Goal: Find specific page/section: Find specific page/section

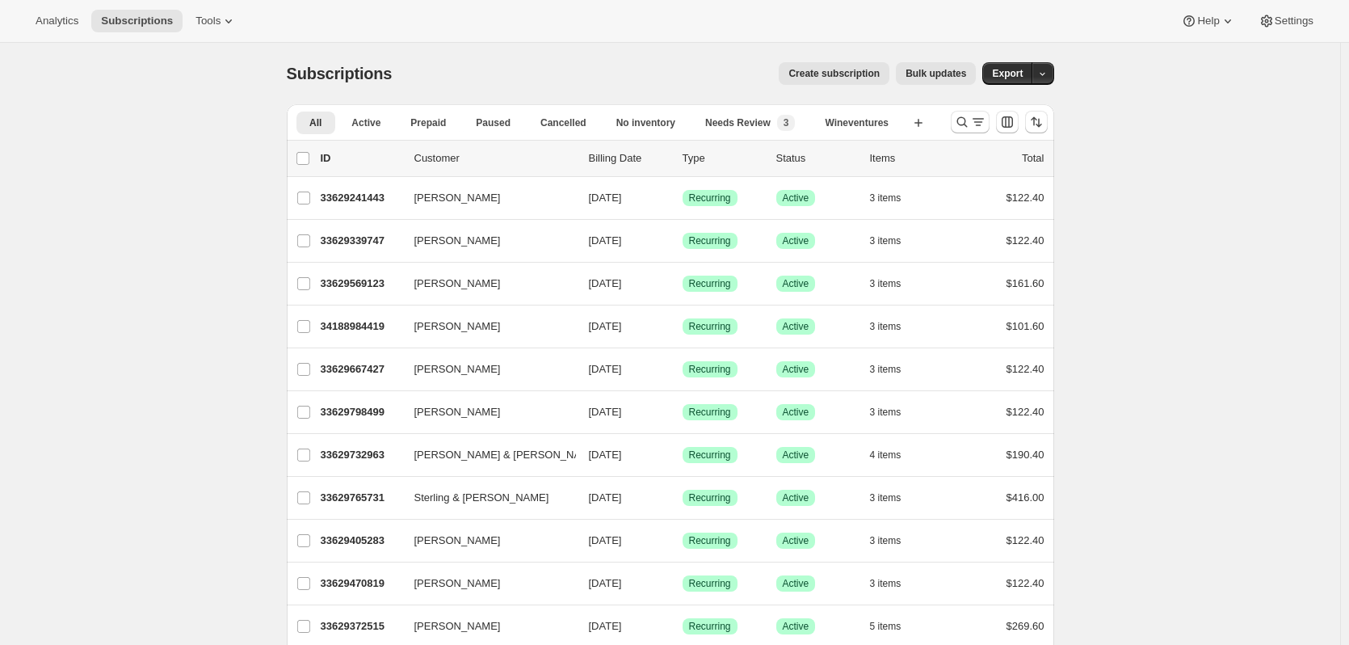
click at [958, 116] on icon "Search and filter results" at bounding box center [962, 122] width 16 height 16
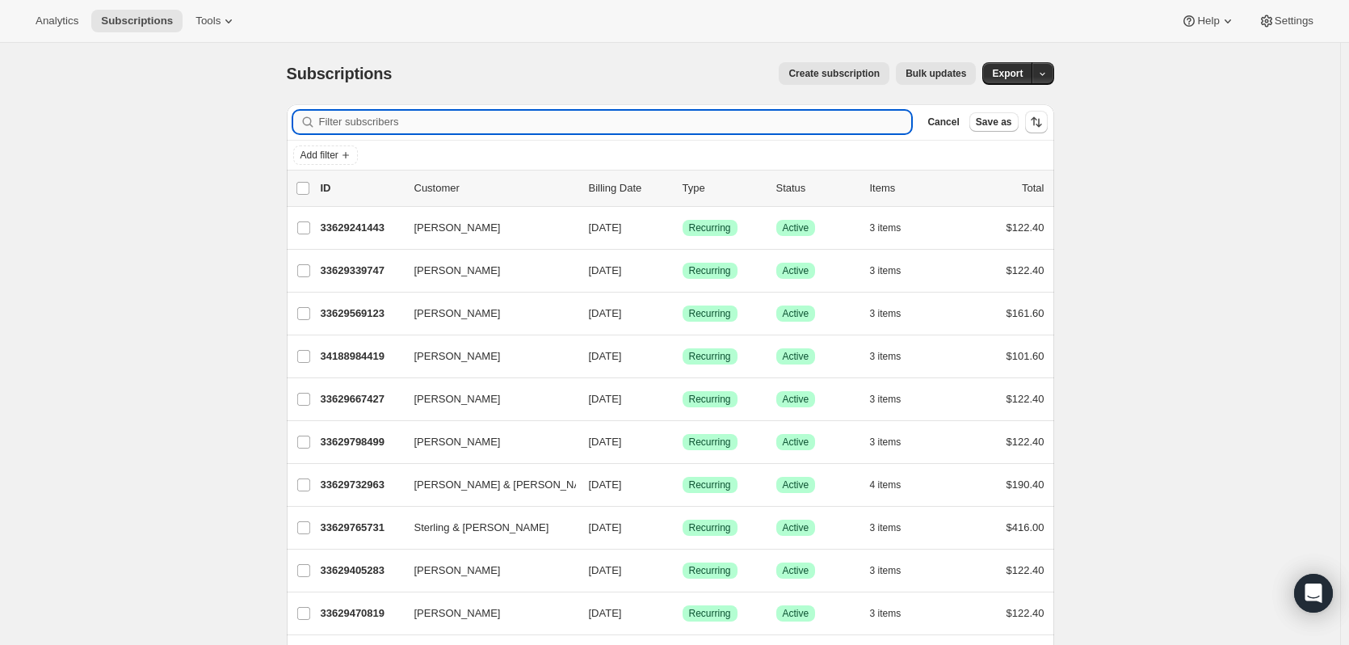
paste input "[PERSON_NAME]"
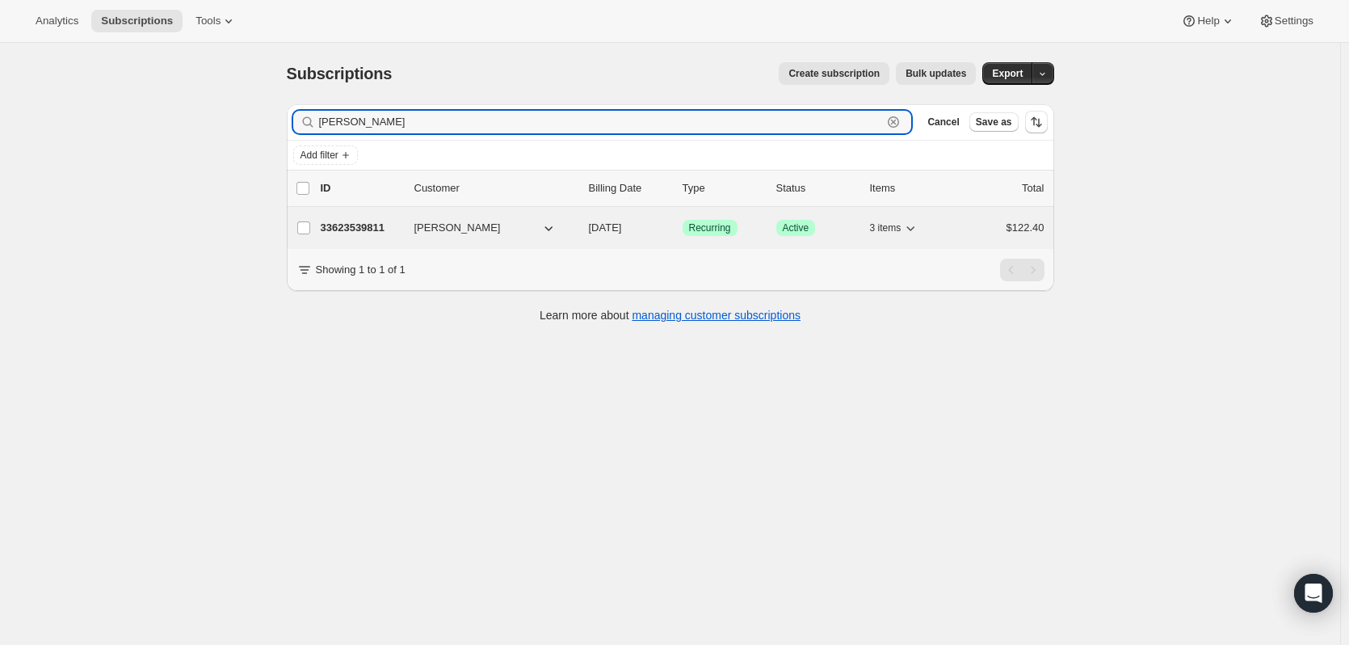
type input "[PERSON_NAME]"
click at [360, 223] on p "33623539811" at bounding box center [361, 228] width 81 height 16
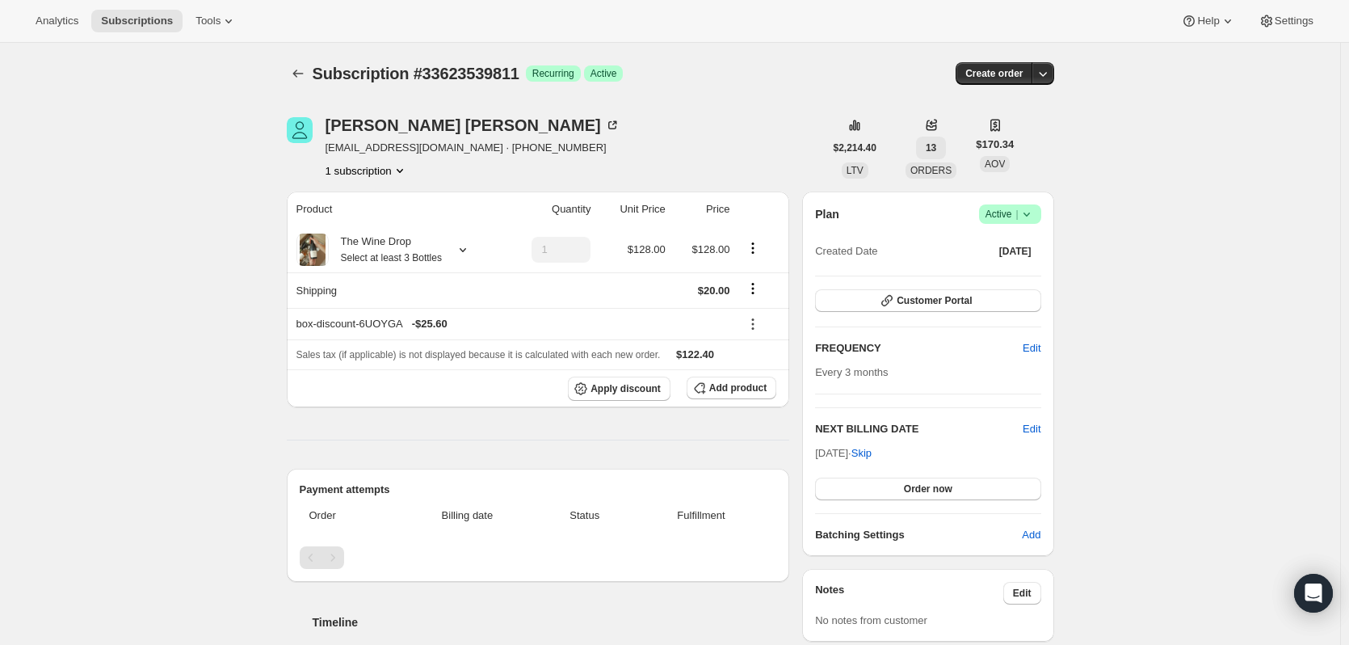
click at [931, 137] on button "13" at bounding box center [931, 148] width 30 height 23
click at [931, 124] on icon at bounding box center [932, 123] width 7 height 6
click at [822, 105] on div "[PERSON_NAME] [EMAIL_ADDRESS][DOMAIN_NAME] · [PHONE_NUMBER] 1 subscription $2,2…" at bounding box center [664, 634] width 780 height 1086
